Goal: Navigation & Orientation: Find specific page/section

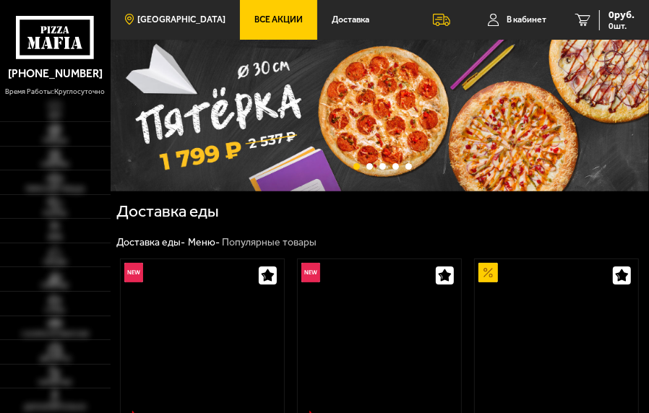
click at [179, 17] on span "[GEOGRAPHIC_DATA]" at bounding box center [181, 19] width 88 height 9
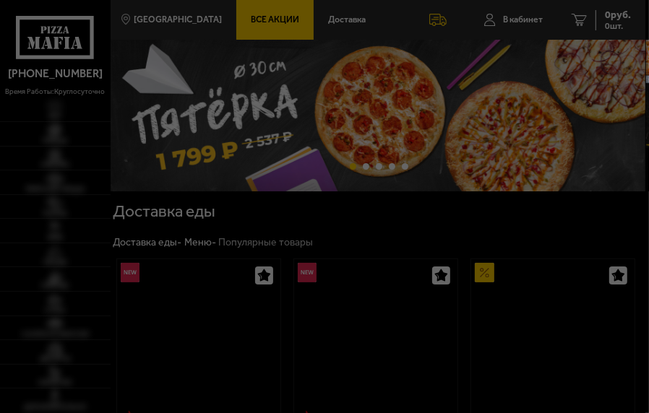
click at [176, 19] on div at bounding box center [324, 206] width 649 height 413
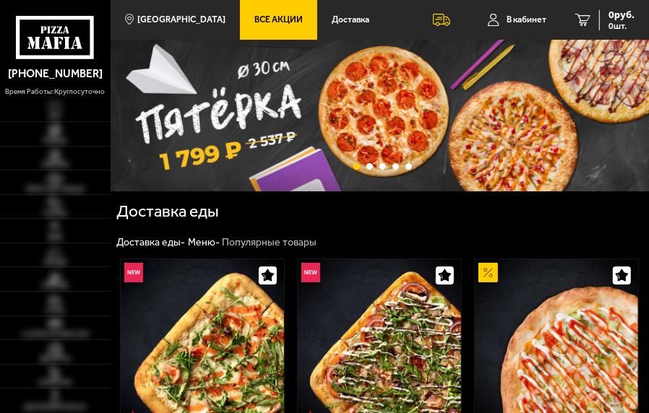
click at [176, 19] on span "[GEOGRAPHIC_DATA]" at bounding box center [181, 19] width 88 height 9
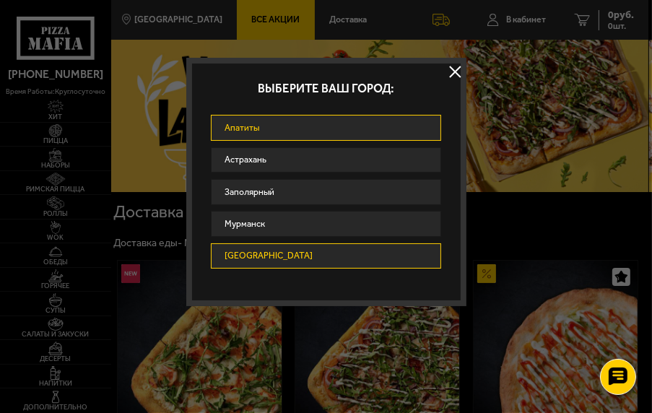
click at [286, 119] on link "Апатиты" at bounding box center [326, 128] width 230 height 26
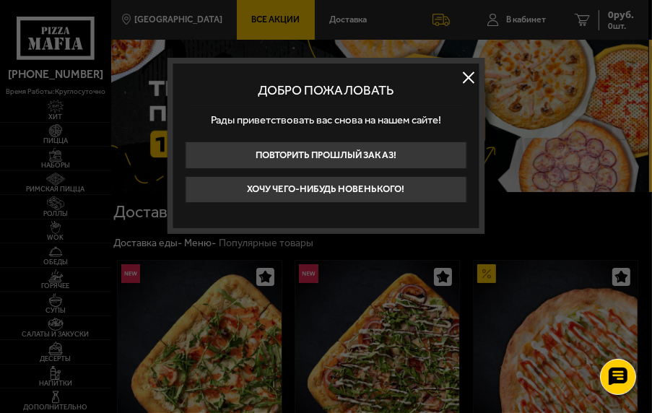
drag, startPoint x: 471, startPoint y: 73, endPoint x: 462, endPoint y: 9, distance: 64.2
click at [470, 72] on button at bounding box center [469, 78] width 22 height 22
